Goal: Task Accomplishment & Management: Use online tool/utility

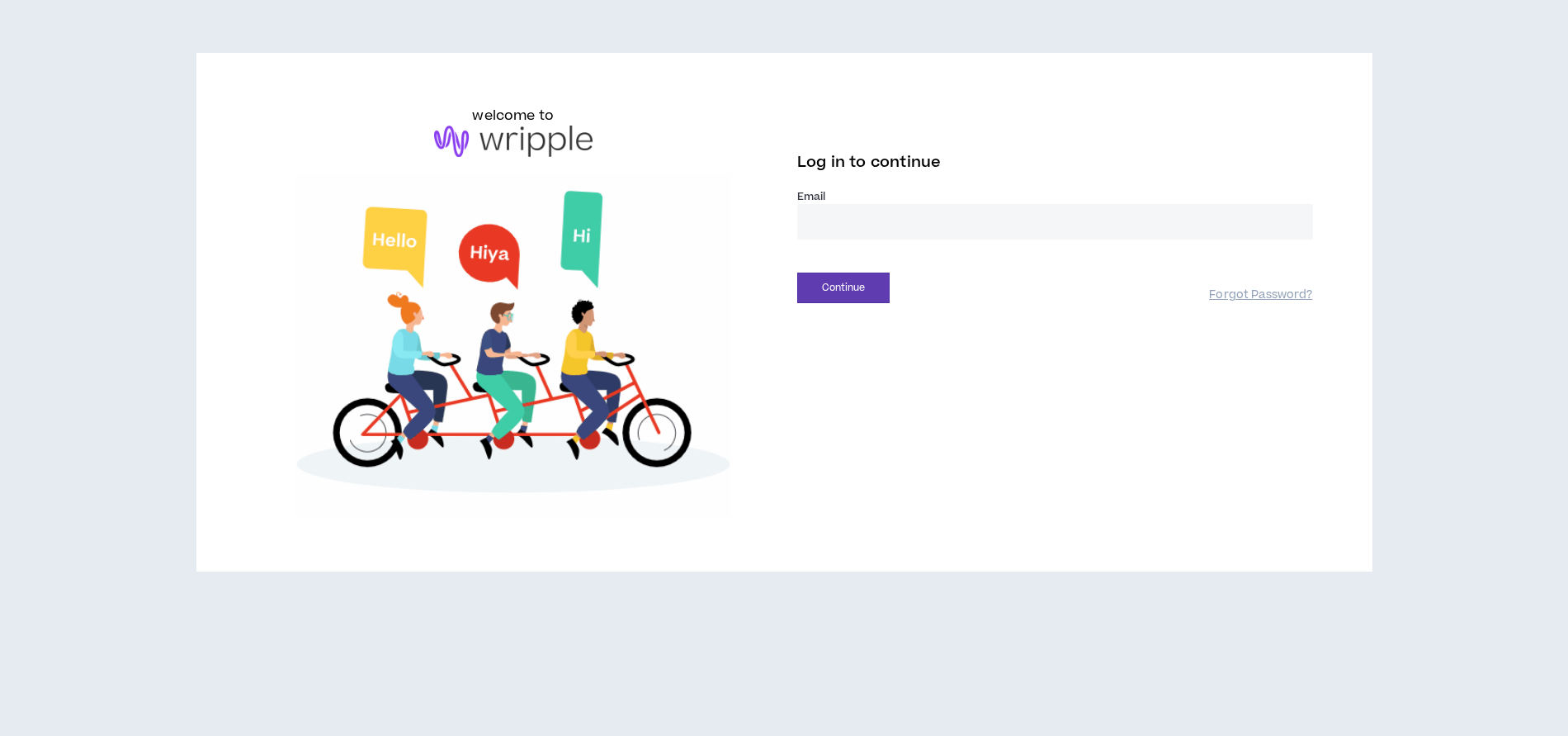
click at [846, 238] on input "email" at bounding box center [1055, 221] width 516 height 36
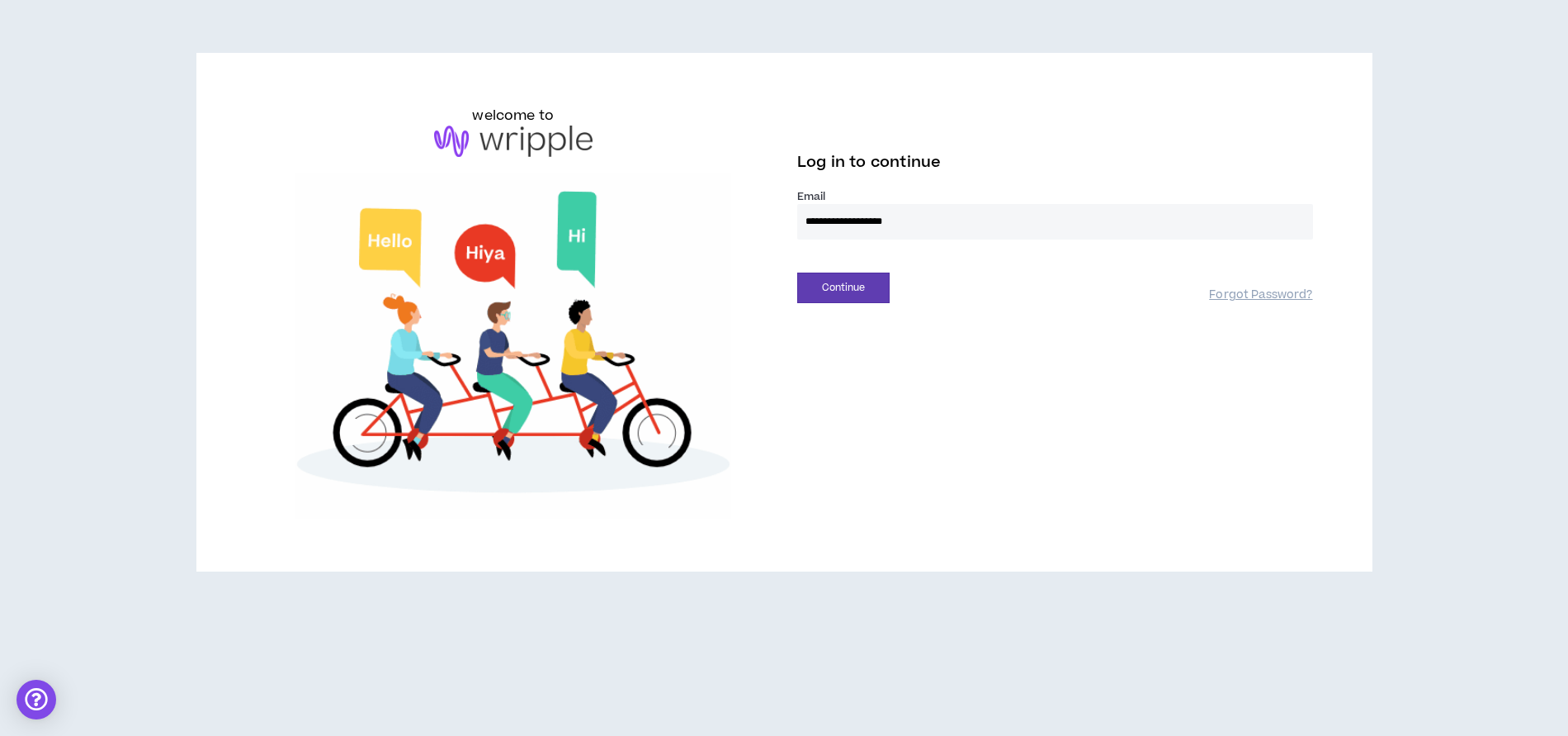
type input "**********"
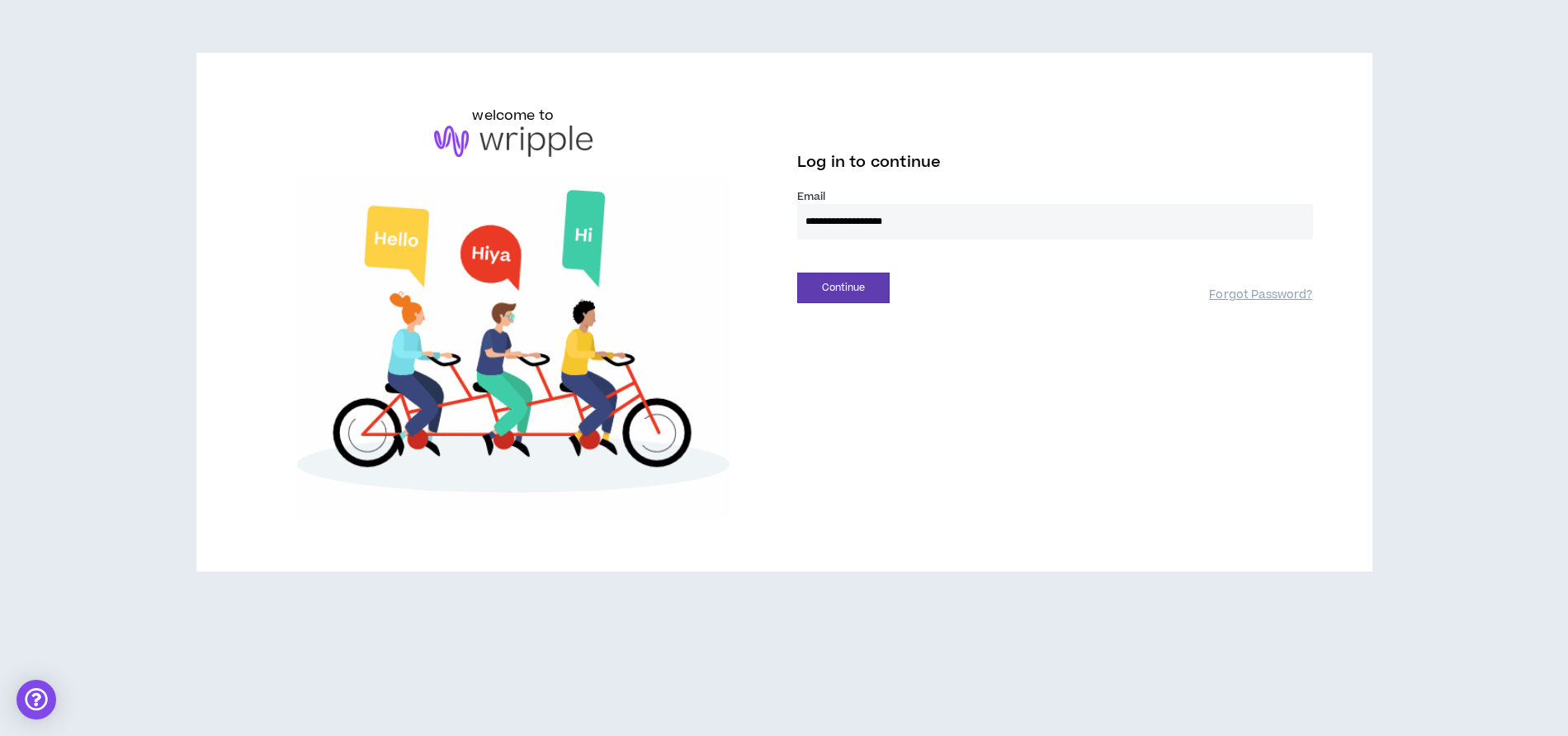
click at [797, 273] on button "Continue" at bounding box center [844, 287] width 92 height 30
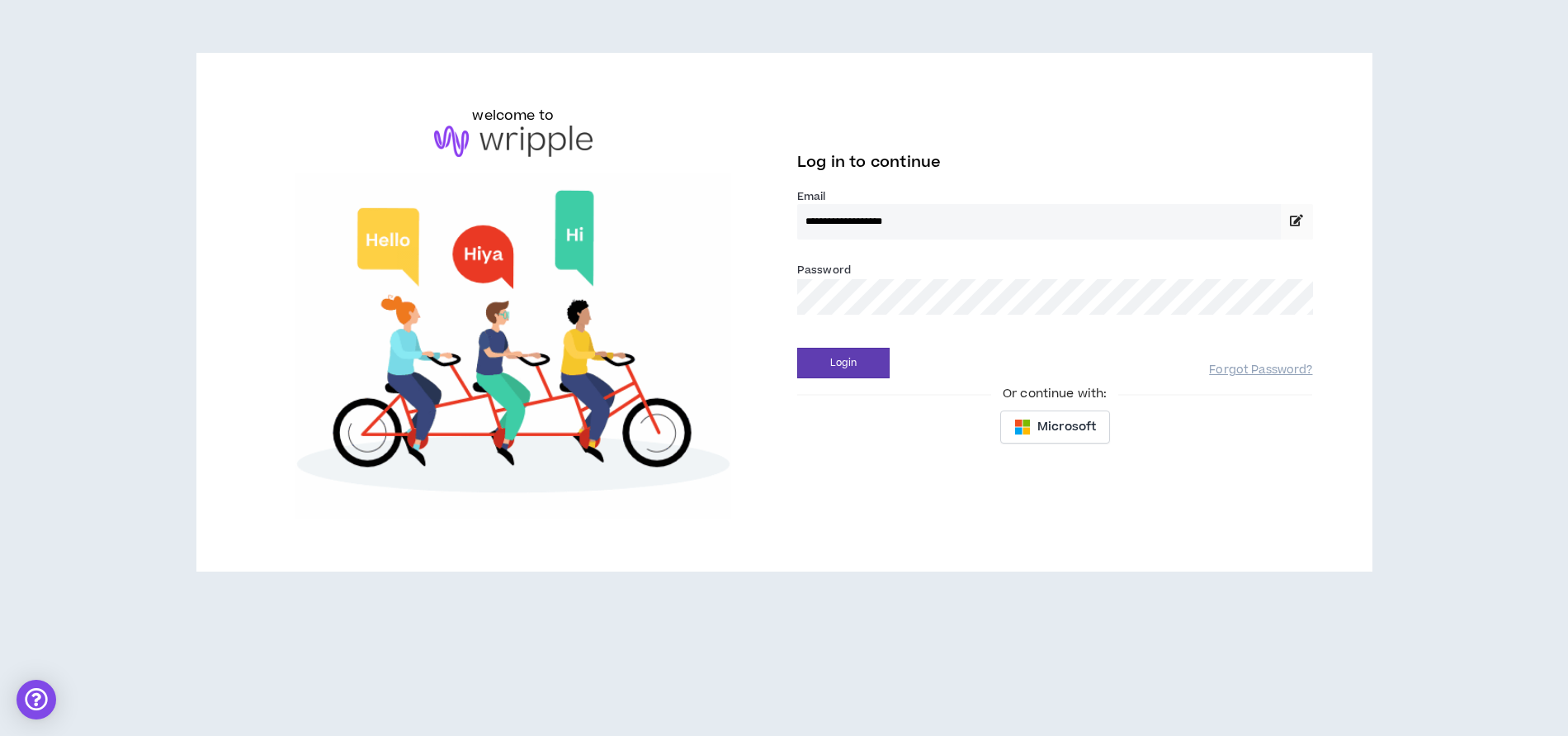
click at [797, 348] on button "Login" at bounding box center [844, 362] width 92 height 30
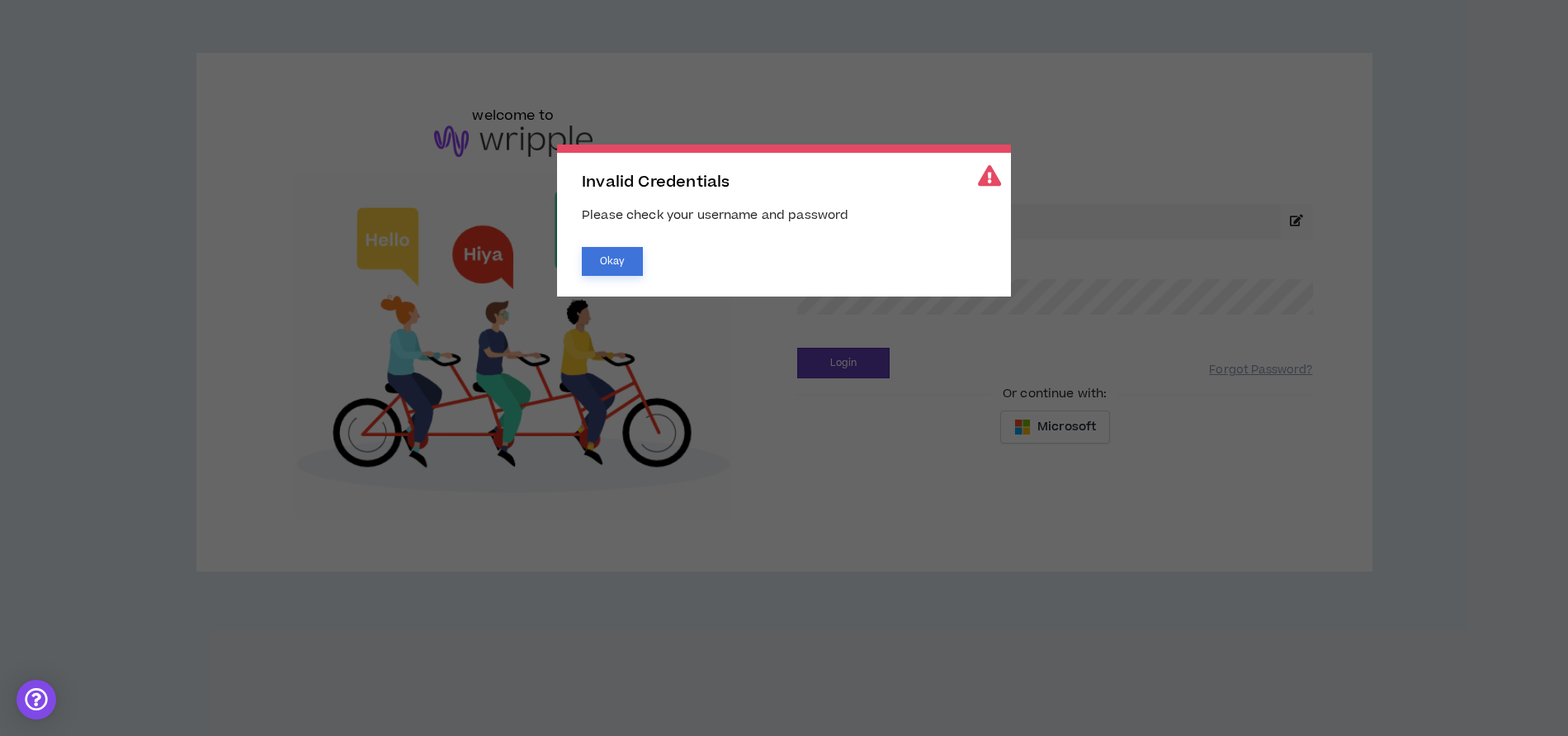
click at [628, 267] on button "Okay" at bounding box center [612, 260] width 61 height 29
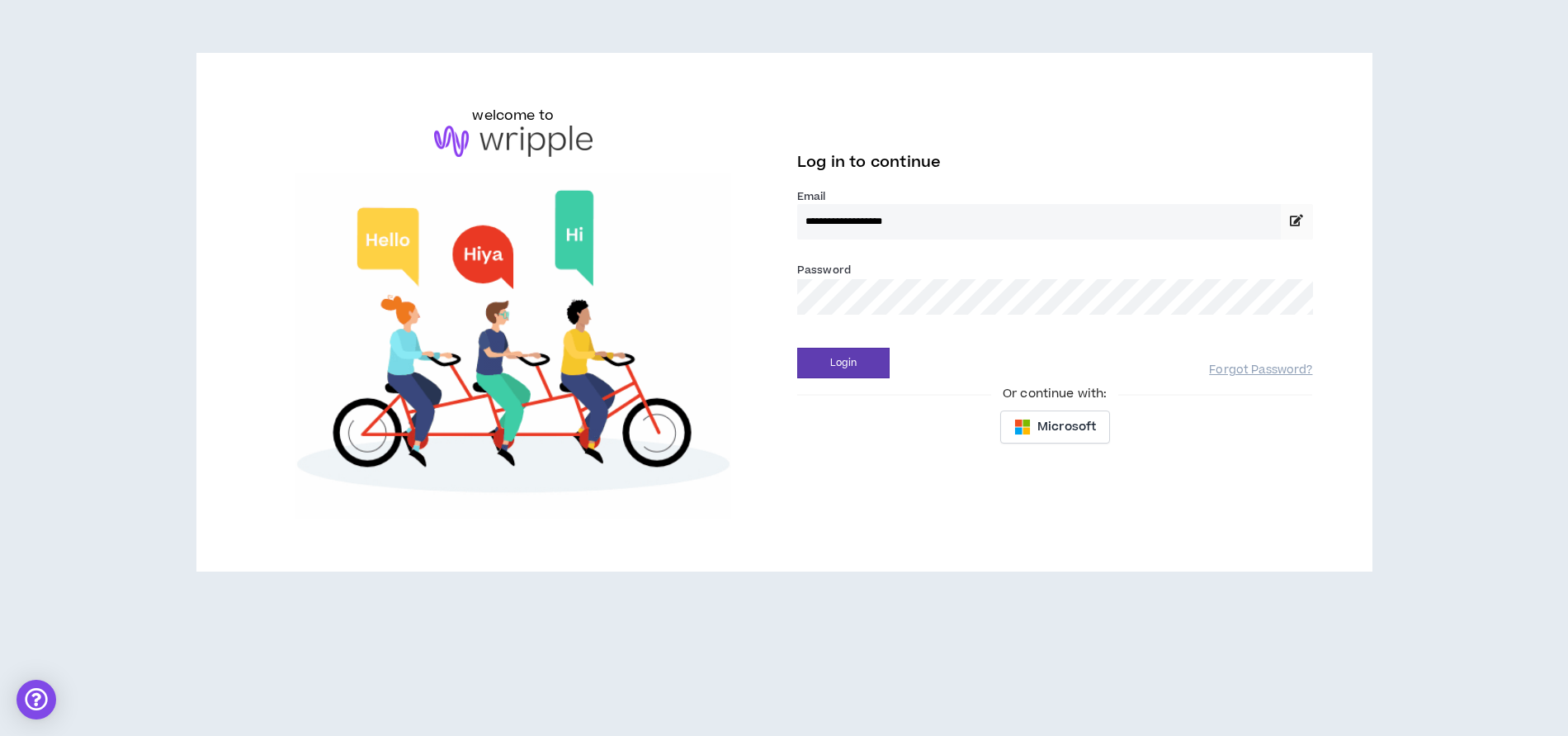
click at [652, 300] on div "**********" at bounding box center [784, 312] width 1084 height 413
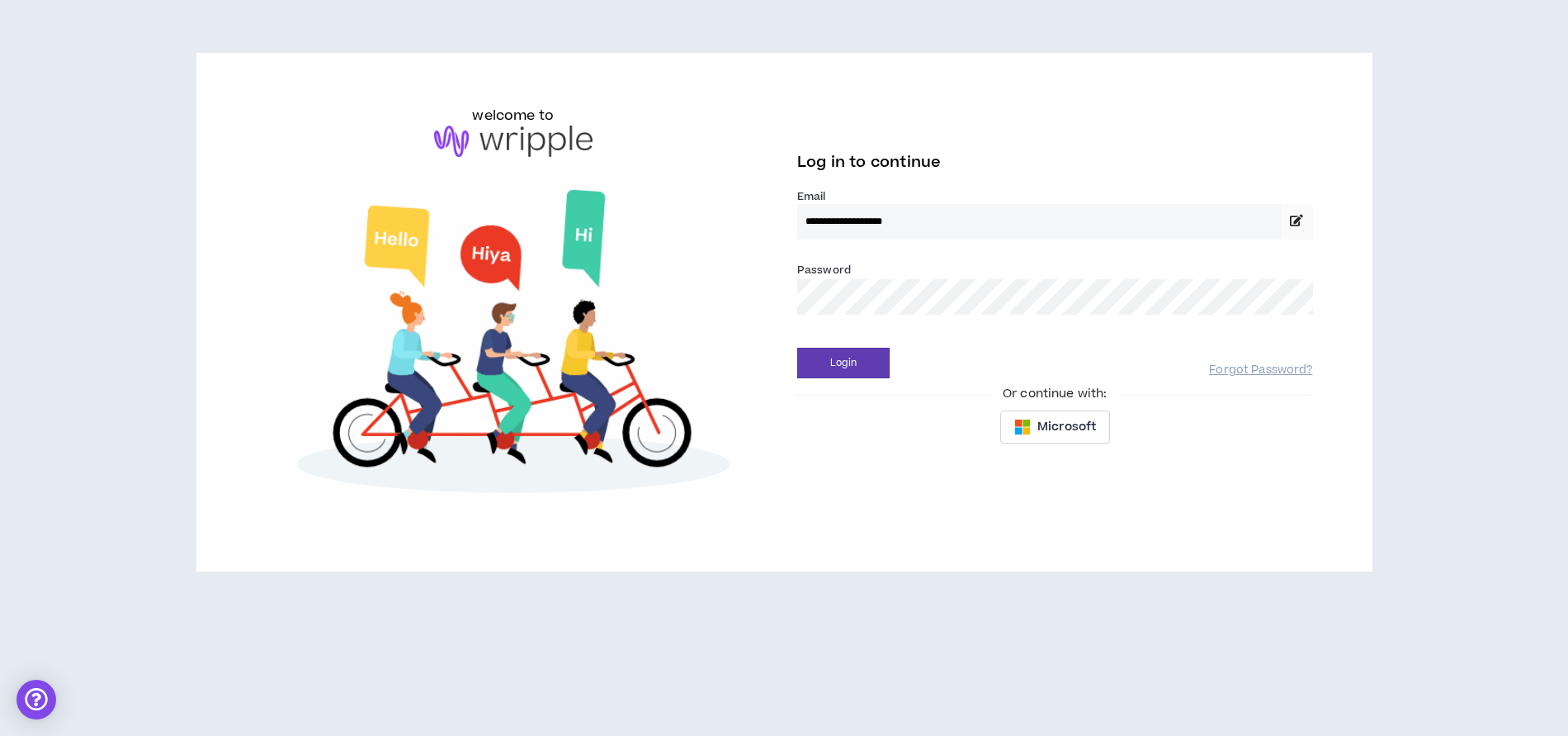
click at [797, 348] on button "Login" at bounding box center [844, 362] width 92 height 30
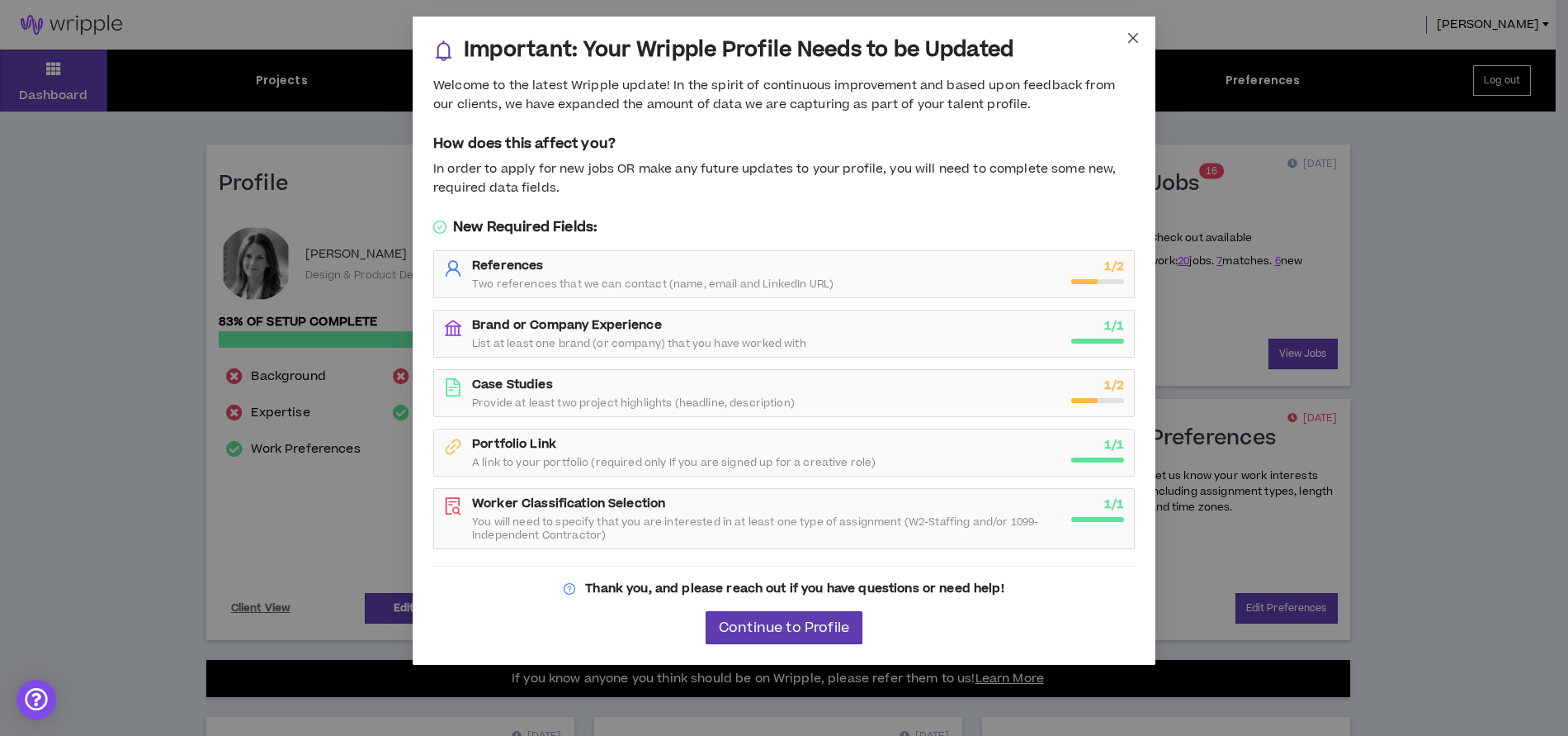
click at [1136, 37] on icon "close" at bounding box center [1133, 37] width 13 height 13
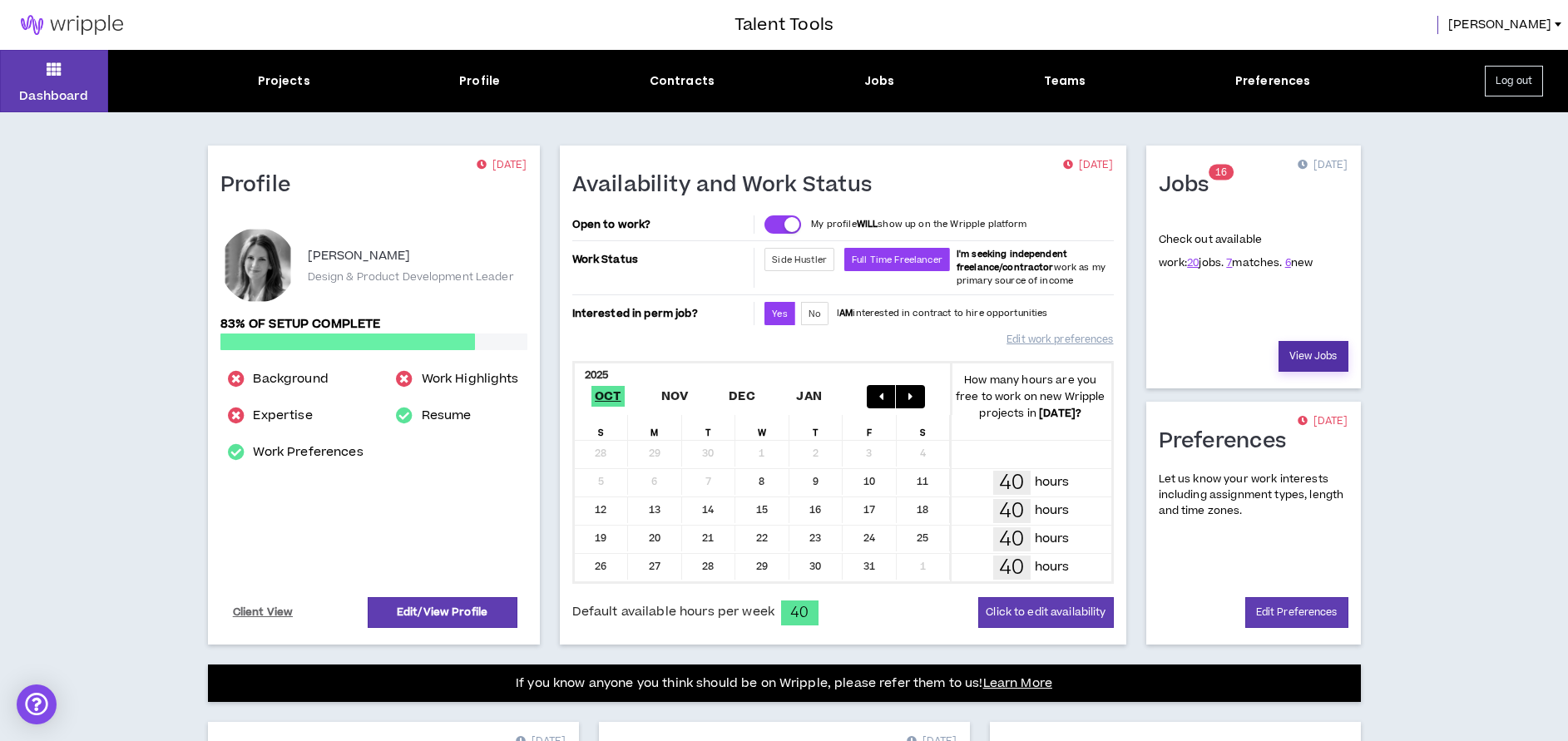
click at [1324, 365] on link "View Jobs" at bounding box center [1314, 356] width 70 height 31
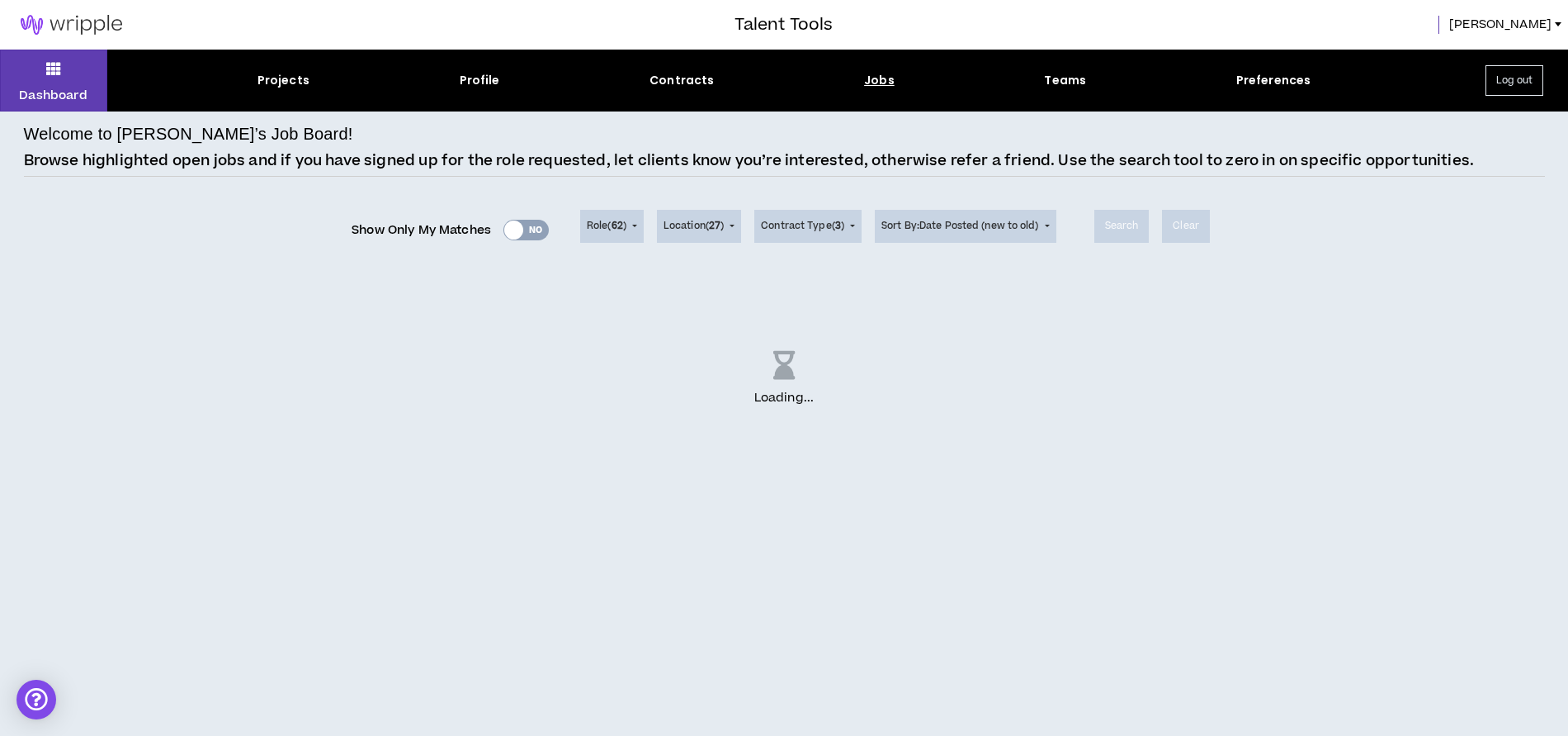
click at [526, 229] on div "Show Only My Matches Yes No" at bounding box center [450, 230] width 198 height 24
click at [535, 228] on div "Show Only My Matches Yes No" at bounding box center [450, 230] width 198 height 24
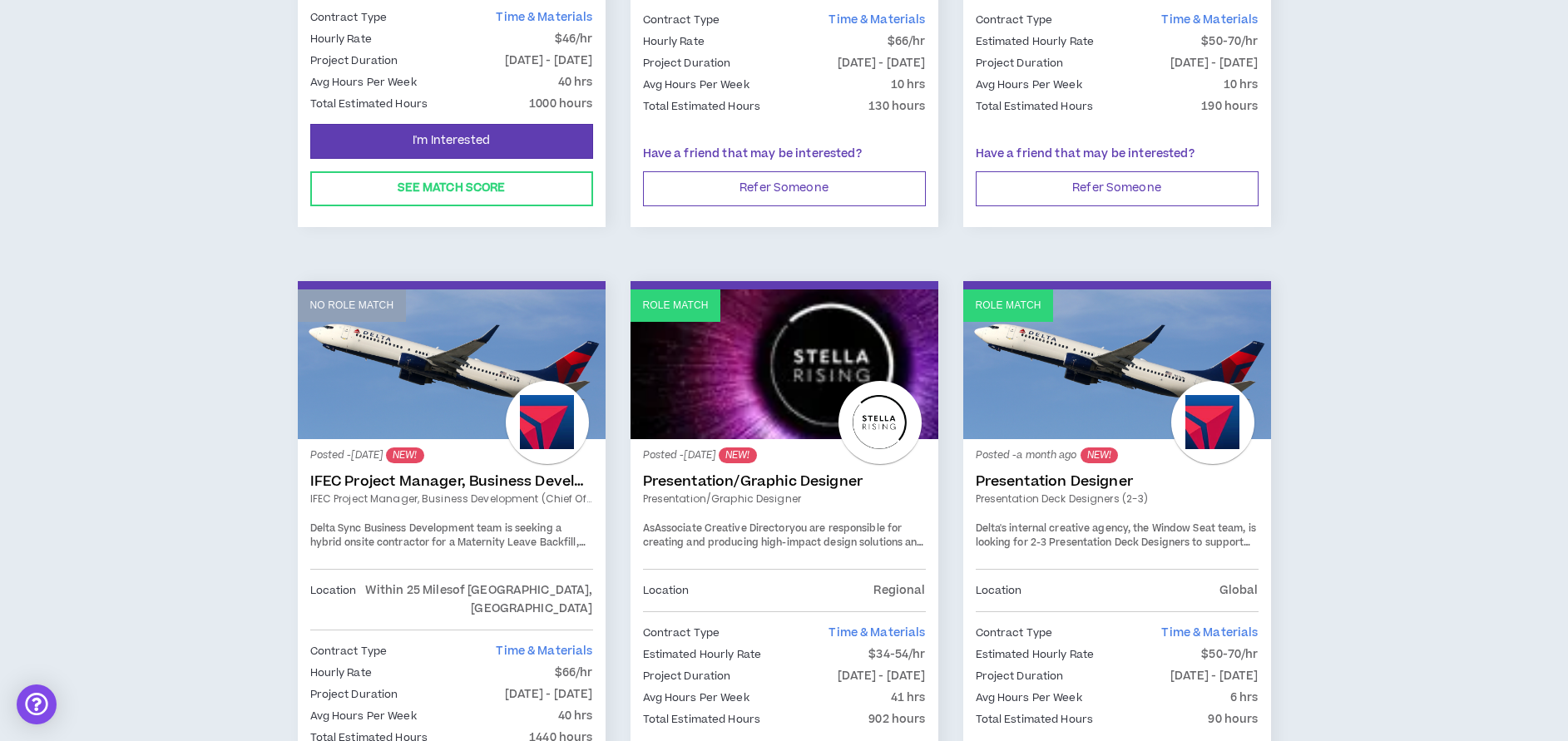
scroll to position [2661, 0]
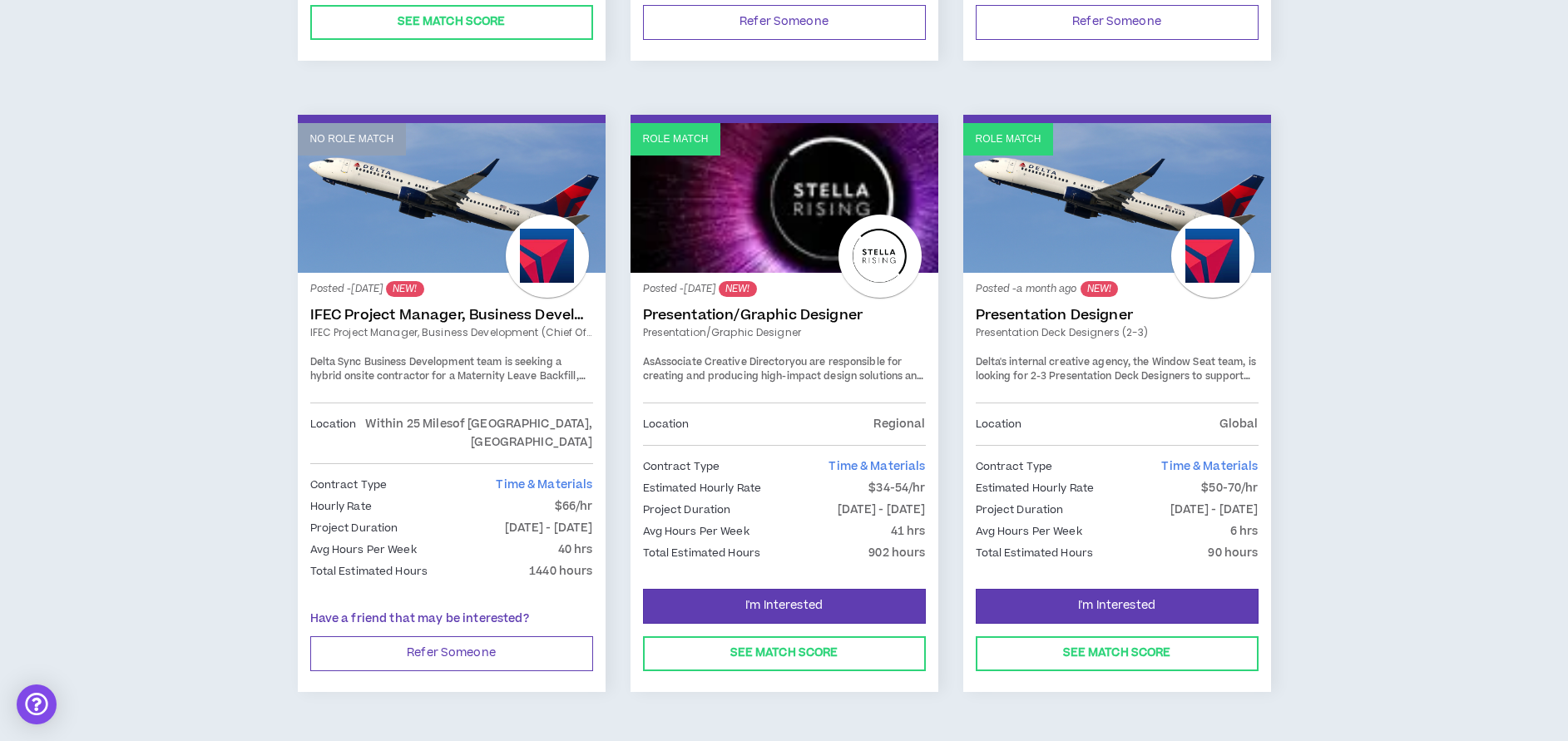
click at [861, 248] on div at bounding box center [880, 256] width 83 height 83
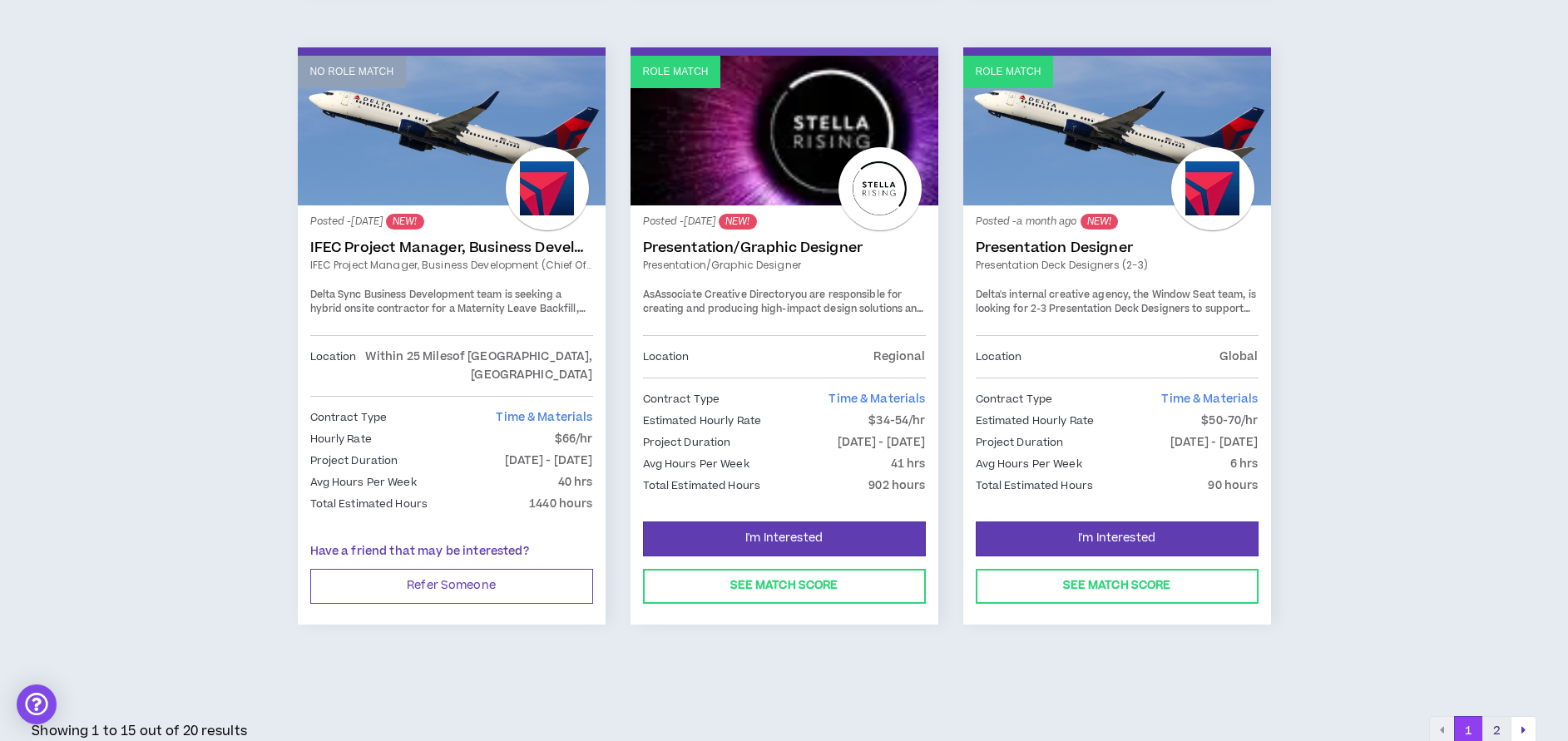
click at [1502, 716] on button "2" at bounding box center [1496, 730] width 29 height 30
